Goal: Task Accomplishment & Management: Use online tool/utility

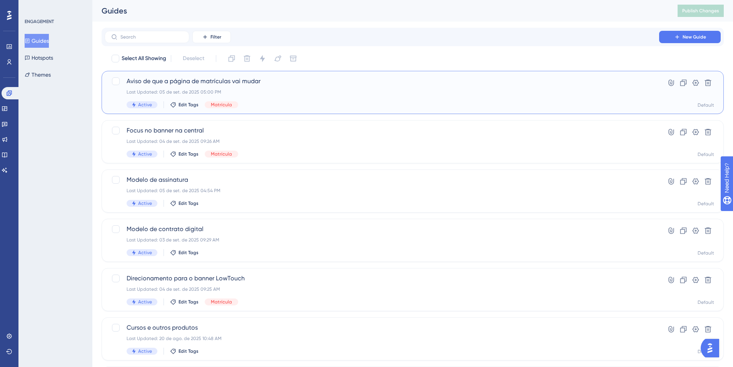
click at [241, 79] on span "Aviso de que a página de matrículas vai mudar" at bounding box center [382, 81] width 510 height 9
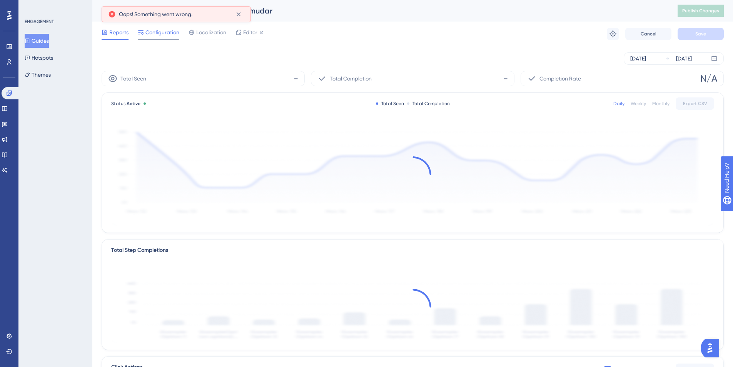
click at [165, 32] on span "Configuration" at bounding box center [162, 32] width 34 height 9
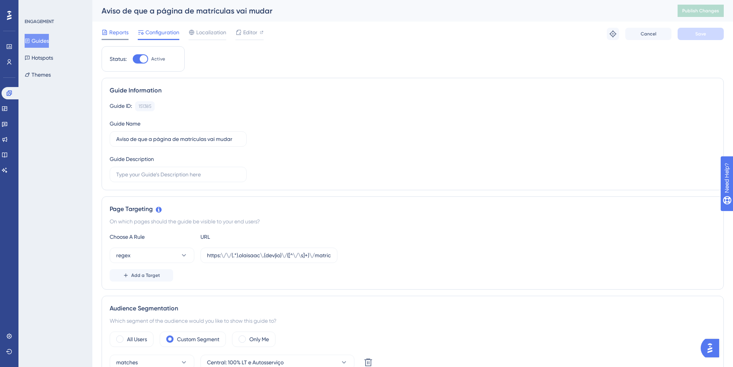
click at [113, 35] on span "Reports" at bounding box center [118, 32] width 19 height 9
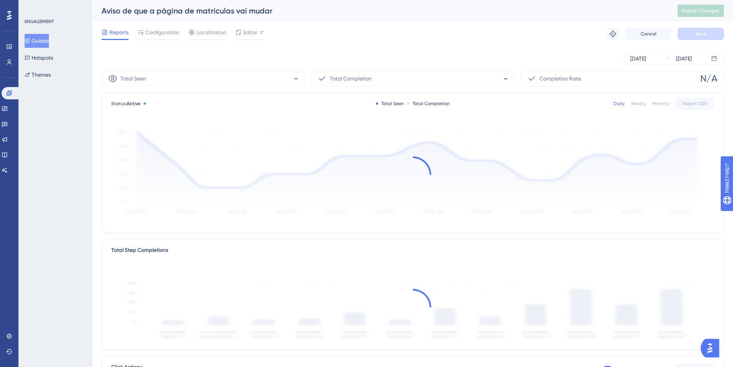
click at [40, 40] on button "Guides" at bounding box center [37, 41] width 24 height 14
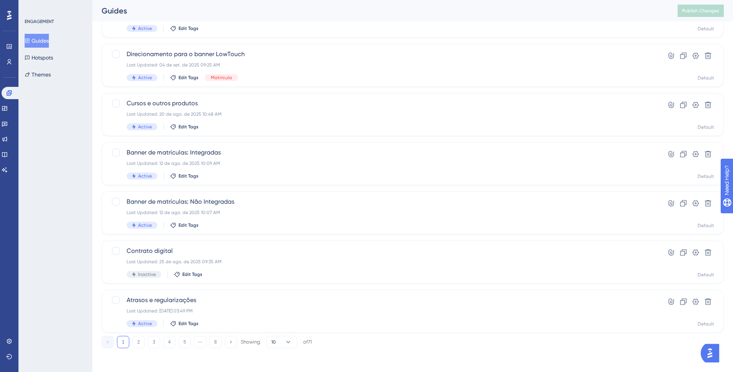
scroll to position [225, 0]
click at [47, 53] on button "Hotspots" at bounding box center [39, 58] width 28 height 14
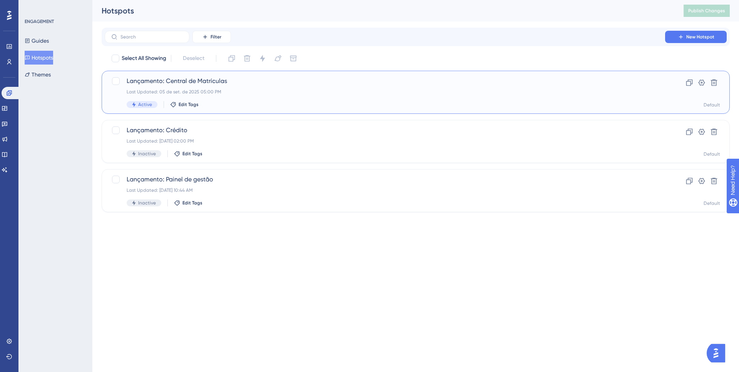
click at [201, 84] on span "Lançamento: Central de Matrículas" at bounding box center [385, 81] width 516 height 9
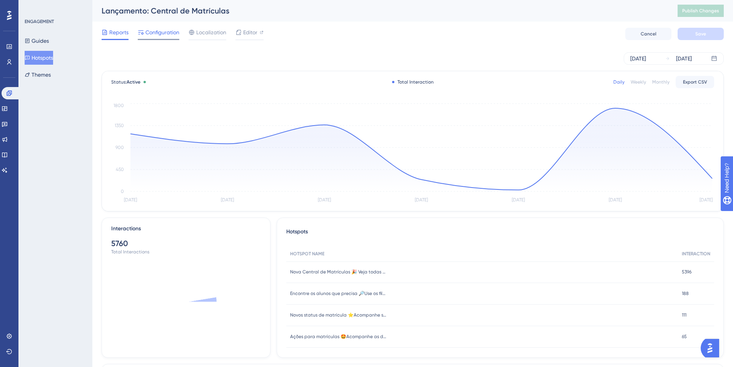
click at [165, 32] on span "Configuration" at bounding box center [162, 32] width 34 height 9
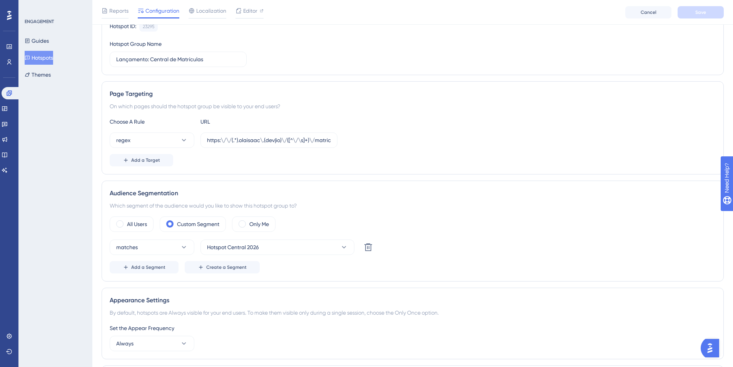
scroll to position [83, 0]
click at [49, 43] on button "Guides" at bounding box center [37, 41] width 24 height 14
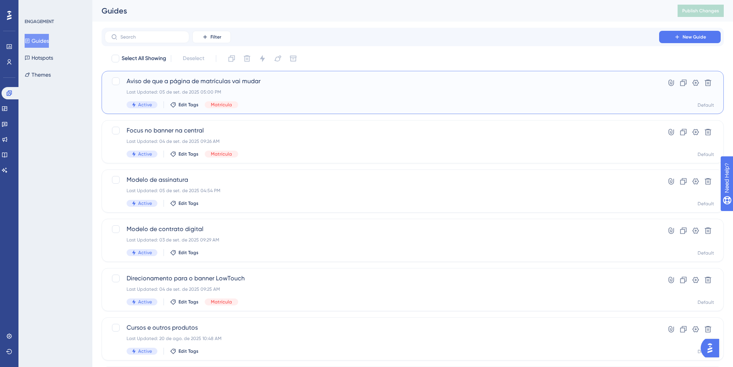
click at [211, 95] on div "Aviso de que a página de matrículas vai mudar Last Updated: 05 de set. de 2025 …" at bounding box center [382, 93] width 510 height 32
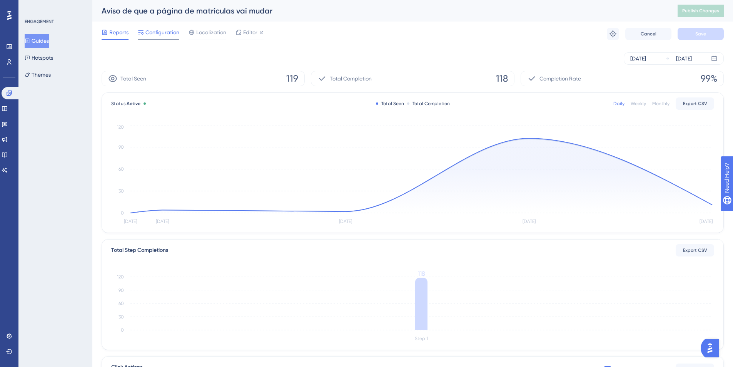
click at [158, 37] on span "Configuration" at bounding box center [162, 32] width 34 height 9
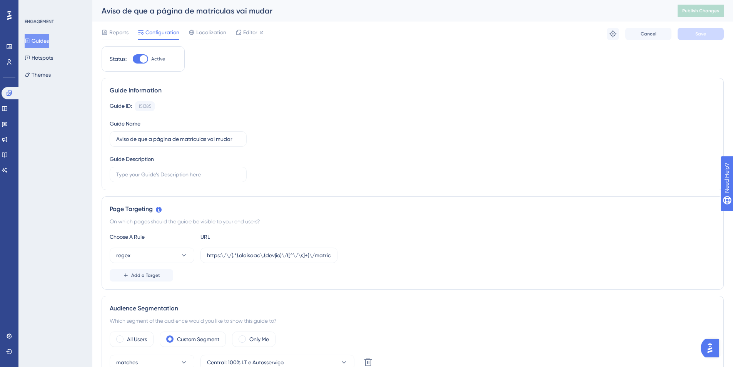
click at [143, 58] on div at bounding box center [144, 59] width 8 height 8
click at [133, 59] on input "Active" at bounding box center [132, 59] width 0 height 0
checkbox input "false"
click at [693, 40] on div "Reports Configuration Localization Editor Cancel Save" at bounding box center [413, 34] width 622 height 25
click at [691, 36] on button "Save" at bounding box center [700, 34] width 46 height 12
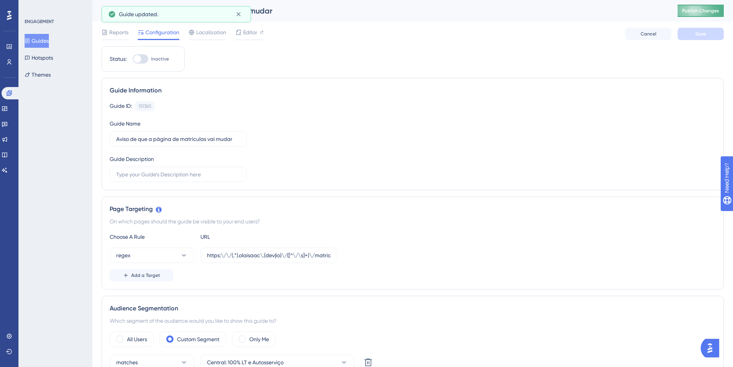
click at [691, 8] on span "Publish Changes" at bounding box center [700, 11] width 37 height 6
click at [51, 53] on button "Hotspots" at bounding box center [39, 58] width 28 height 14
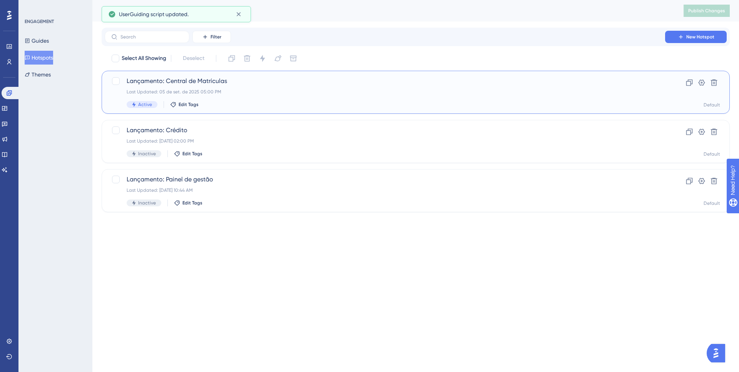
click at [182, 83] on span "Lançamento: Central de Matrículas" at bounding box center [385, 81] width 516 height 9
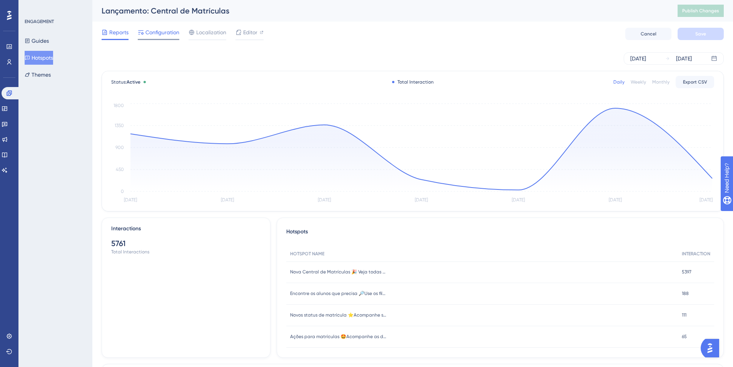
click at [168, 37] on div "Configuration" at bounding box center [159, 34] width 42 height 12
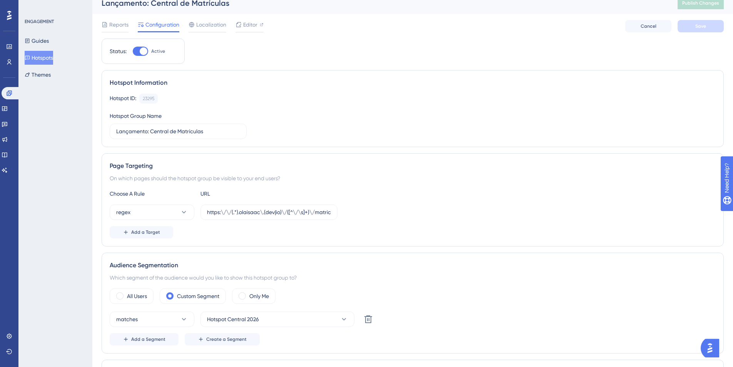
scroll to position [13, 0]
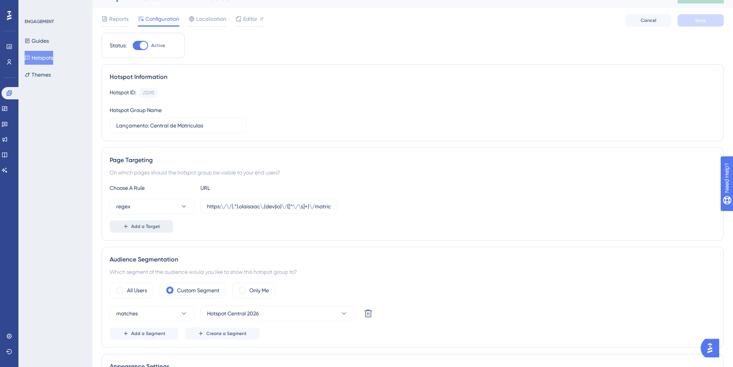
click at [158, 228] on span "Add a Target" at bounding box center [145, 226] width 29 height 6
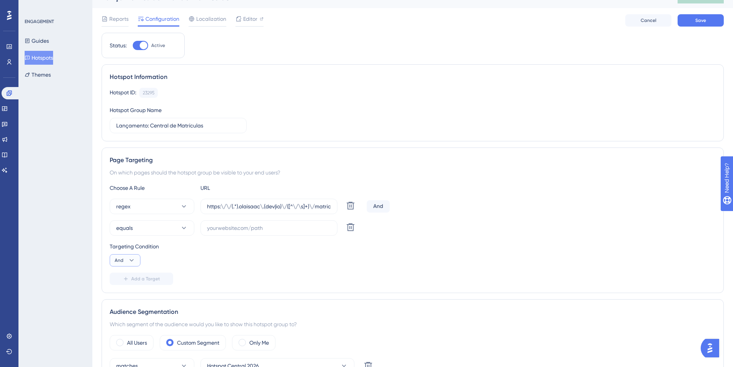
click at [131, 259] on icon at bounding box center [132, 260] width 8 height 8
click at [292, 258] on div "Targeting Condition And And And Or Or" at bounding box center [413, 254] width 606 height 25
click at [348, 230] on icon at bounding box center [351, 227] width 8 height 8
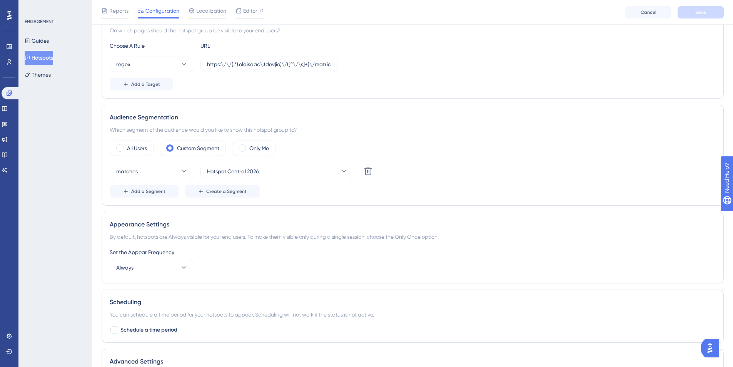
scroll to position [172, 0]
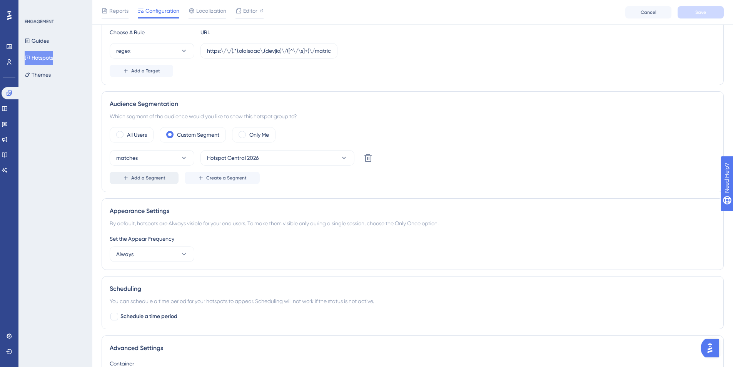
click at [142, 179] on span "Add a Segment" at bounding box center [148, 178] width 34 height 6
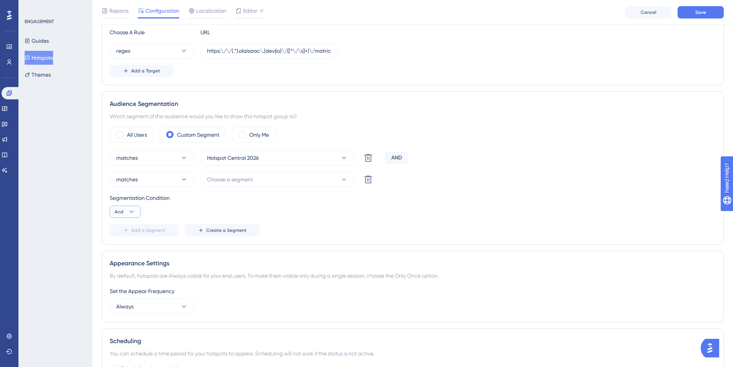
click at [135, 210] on icon at bounding box center [132, 212] width 8 height 8
click at [127, 247] on div "Or Or" at bounding box center [125, 248] width 15 height 15
click at [250, 181] on span "Choose a segment" at bounding box center [230, 179] width 46 height 9
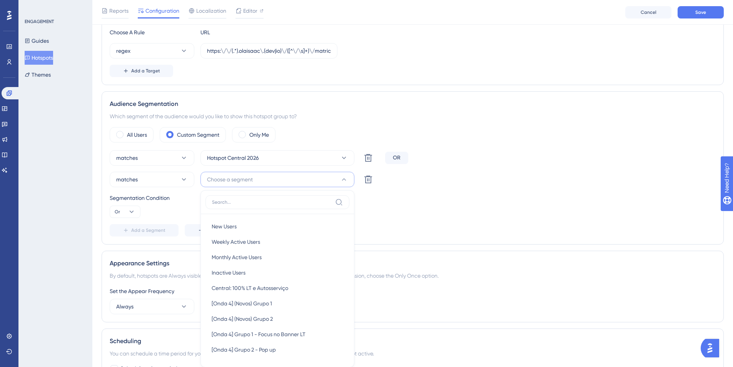
scroll to position [260, 0]
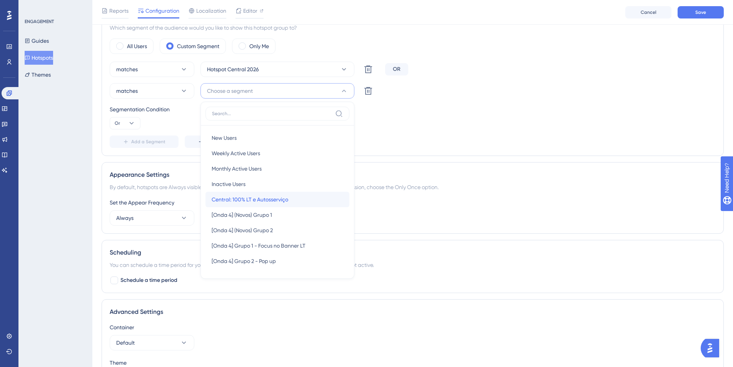
click at [258, 198] on span "Central: 100% LT e Autosserviço" at bounding box center [250, 199] width 77 height 9
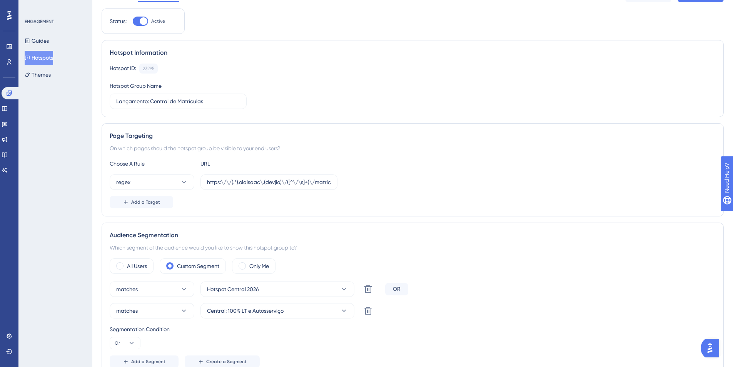
scroll to position [0, 0]
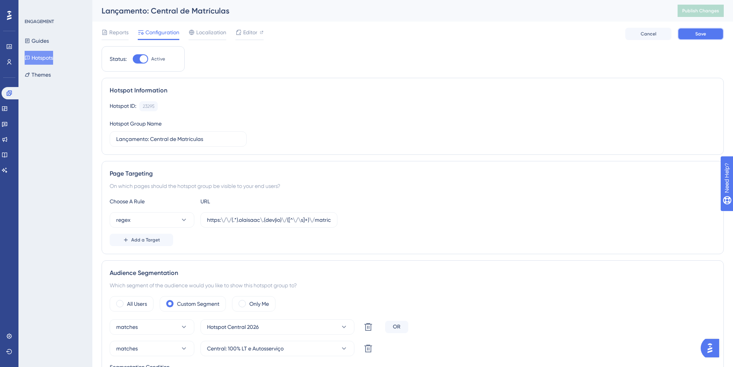
click at [707, 33] on button "Save" at bounding box center [700, 34] width 46 height 12
click at [701, 13] on span "Publish Changes" at bounding box center [700, 11] width 37 height 6
click at [53, 55] on button "Hotspots" at bounding box center [39, 58] width 28 height 14
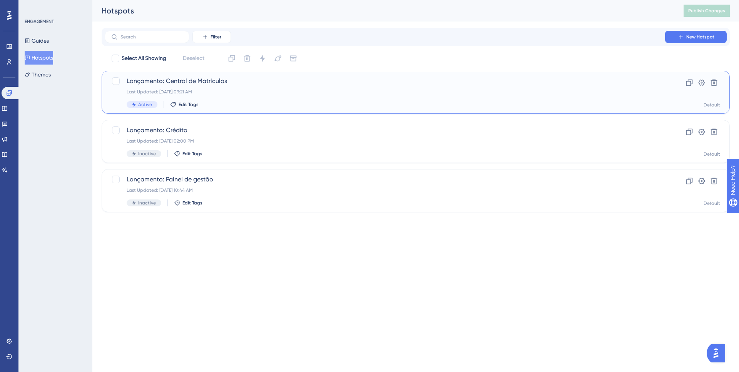
click at [176, 75] on div "Lançamento: Central de Matrículas Last Updated: 09 de set. de 2025 09:21 AM Act…" at bounding box center [416, 92] width 628 height 43
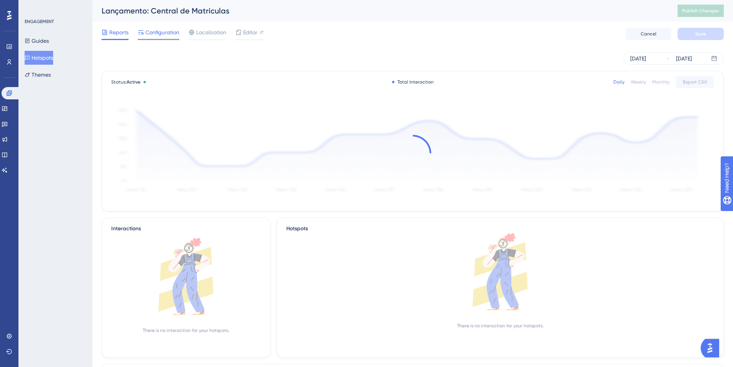
click at [156, 37] on div "Configuration" at bounding box center [159, 34] width 42 height 12
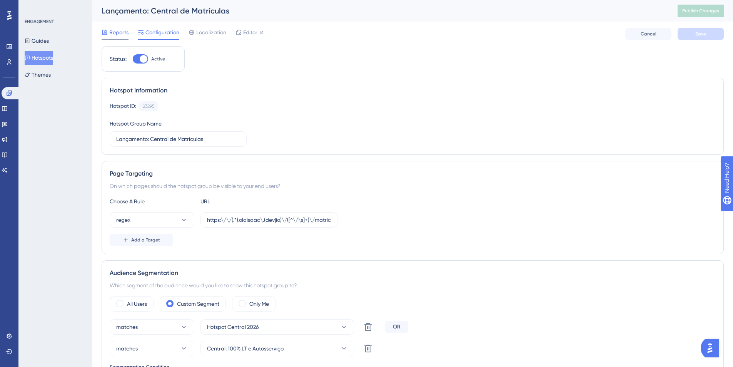
click at [112, 32] on span "Reports" at bounding box center [118, 32] width 19 height 9
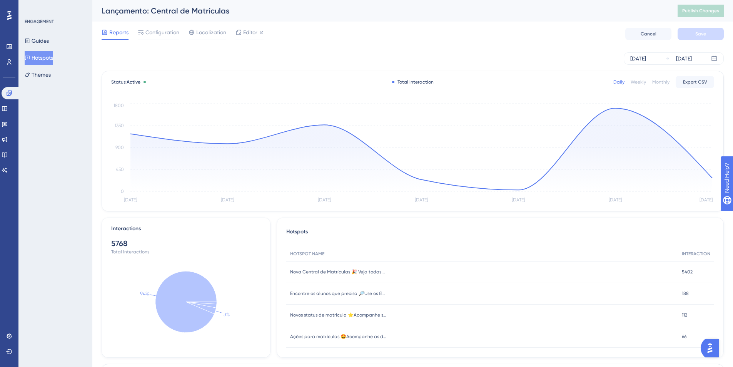
click at [47, 53] on button "Hotspots" at bounding box center [39, 58] width 28 height 14
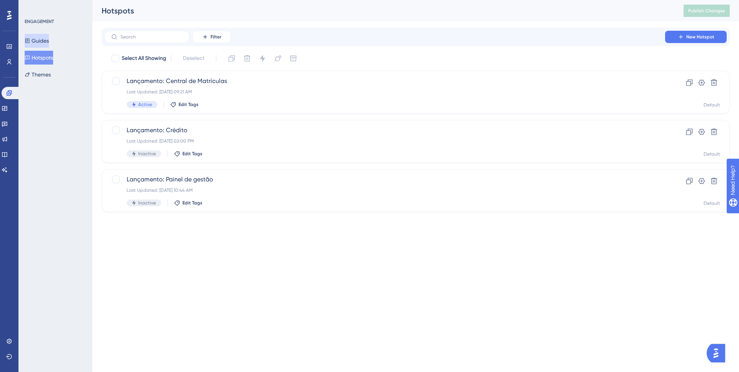
click at [42, 36] on button "Guides" at bounding box center [37, 41] width 24 height 14
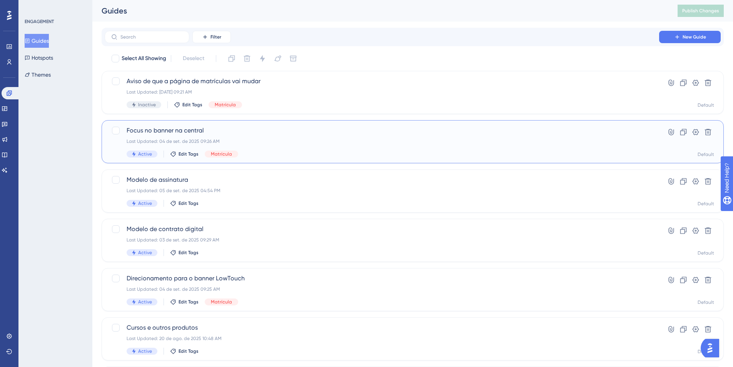
click at [191, 133] on span "Focus no banner na central" at bounding box center [382, 130] width 510 height 9
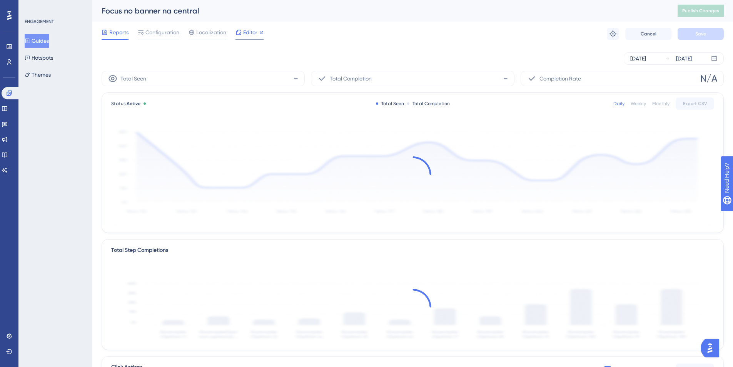
click at [247, 34] on span "Editor" at bounding box center [250, 32] width 14 height 9
